Goal: Task Accomplishment & Management: Manage account settings

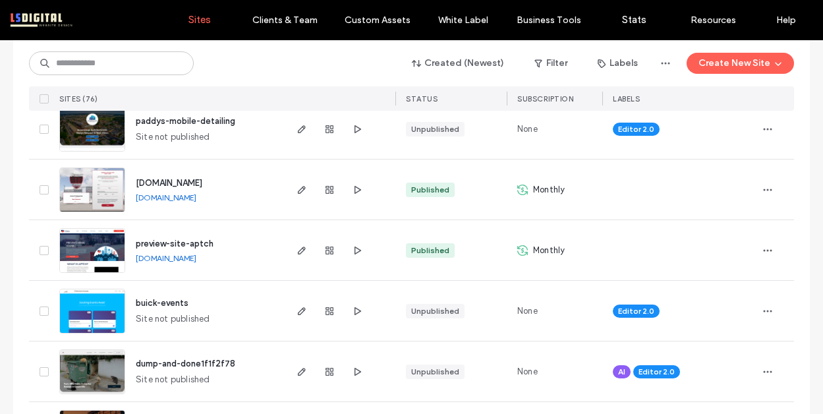
scroll to position [283, 0]
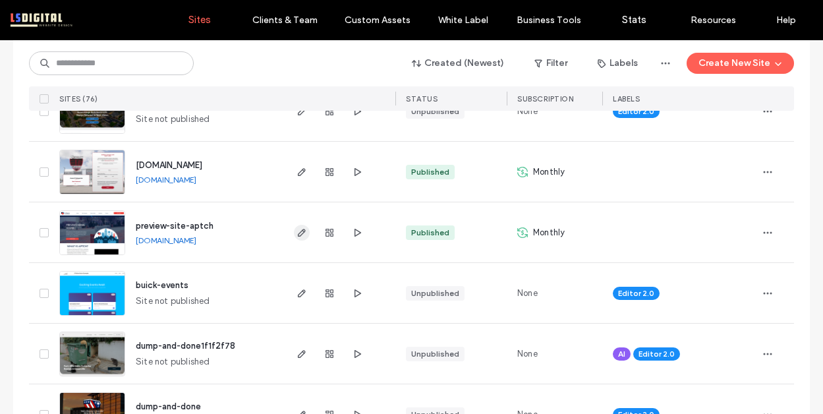
click at [300, 229] on use "button" at bounding box center [302, 233] width 8 height 8
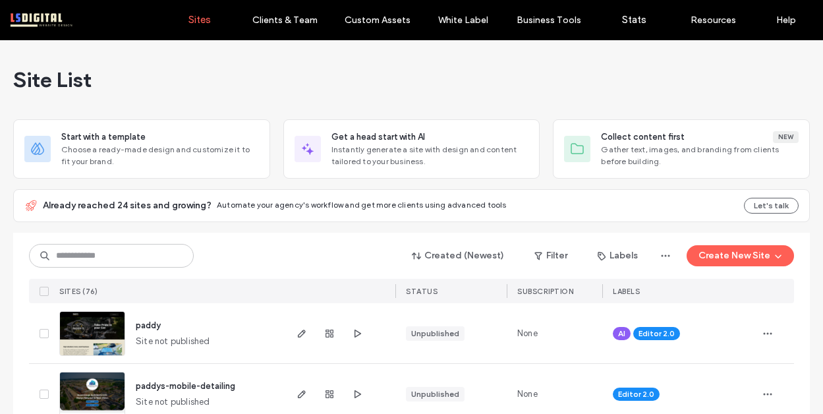
scroll to position [111, 0]
